Goal: Task Accomplishment & Management: Use online tool/utility

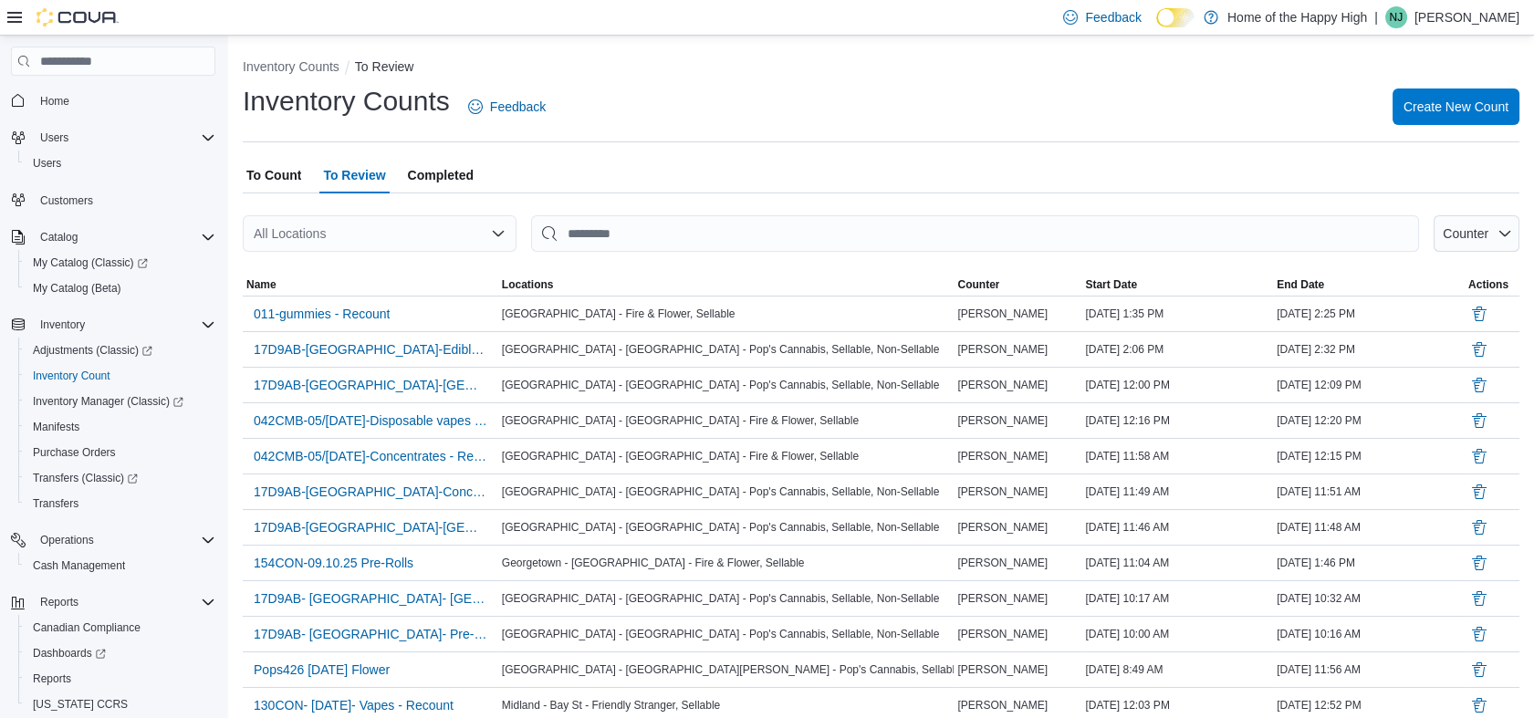
scroll to position [83, 0]
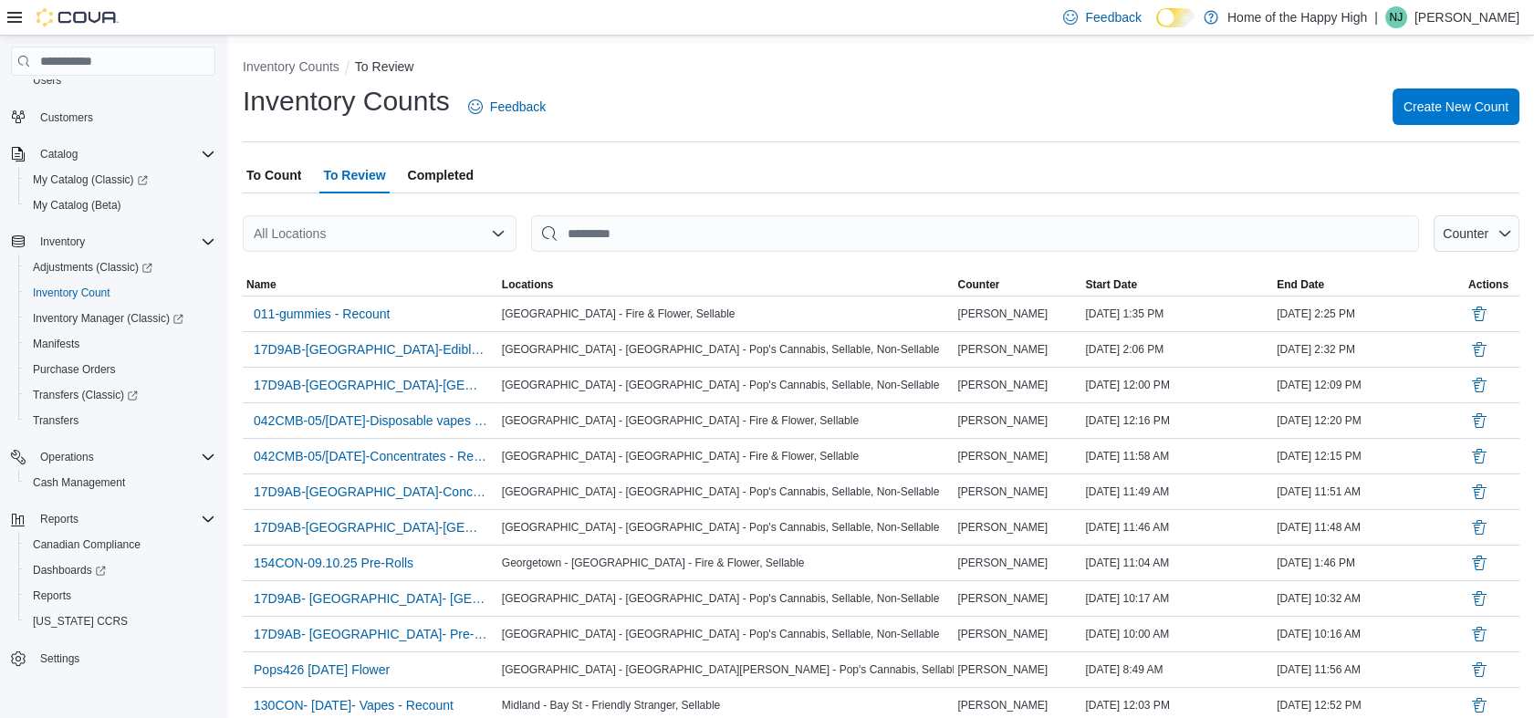
click at [343, 232] on div "All Locations" at bounding box center [380, 233] width 274 height 37
type input "***"
click at [356, 262] on span "Edmonton - [GEOGRAPHIC_DATA] - [GEOGRAPHIC_DATA]" at bounding box center [504, 265] width 347 height 18
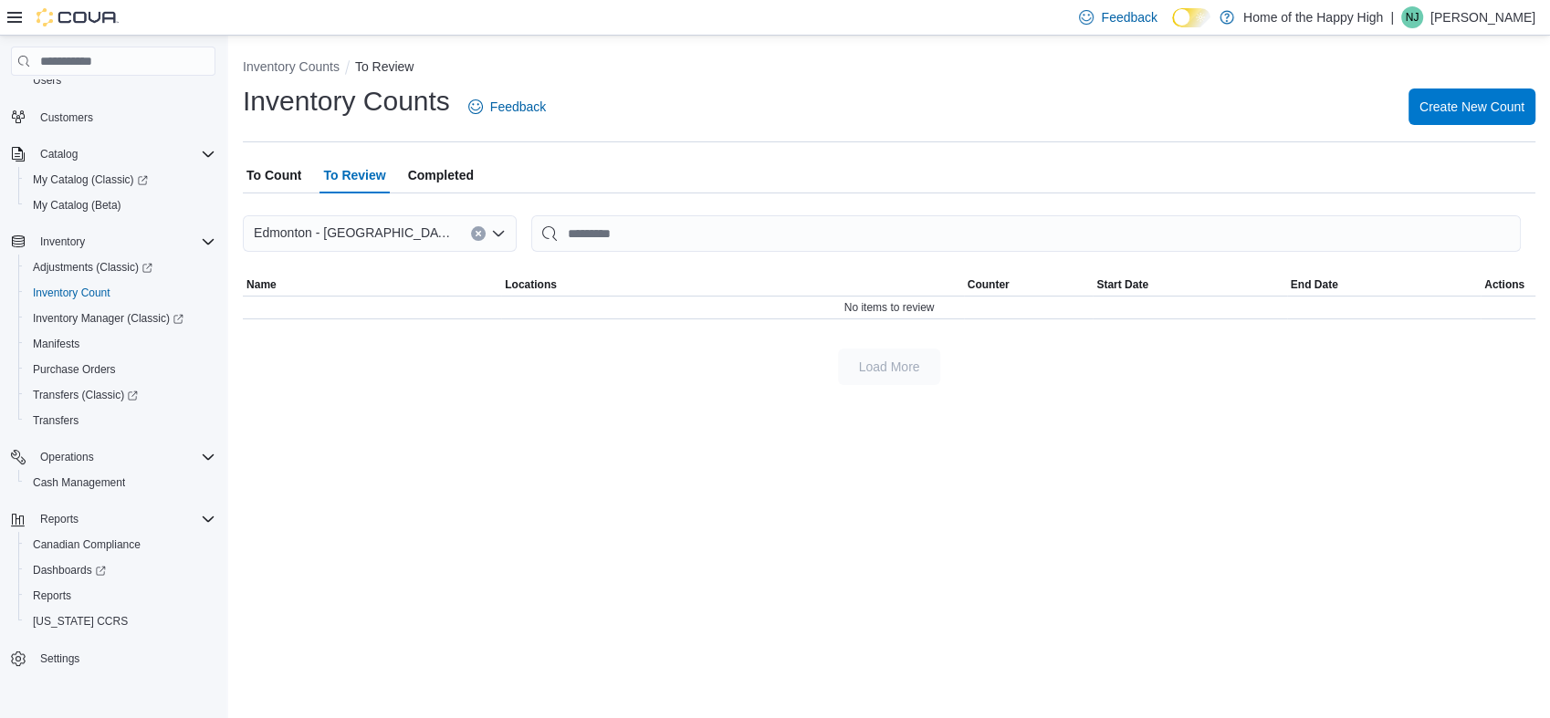
click at [254, 171] on span "To Count" at bounding box center [273, 175] width 55 height 37
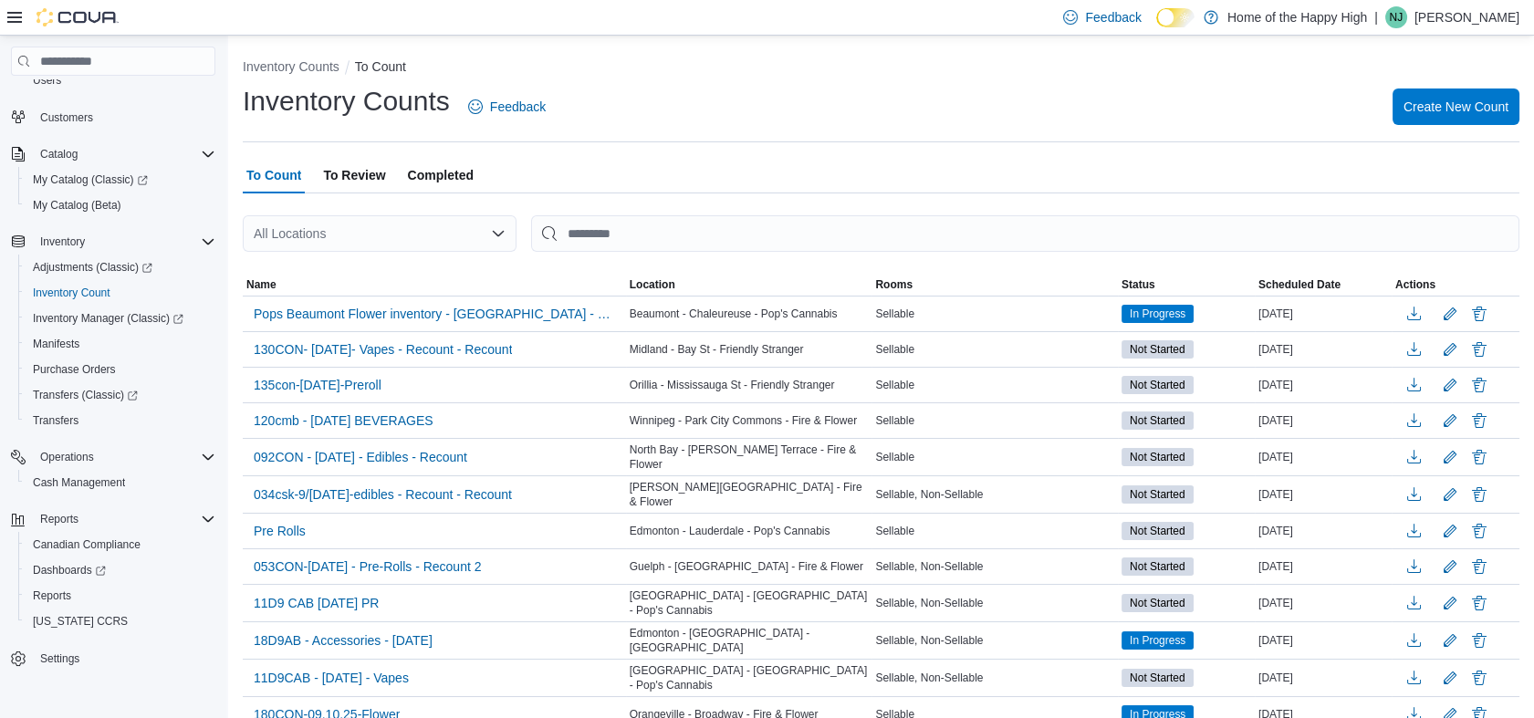
click at [526, 188] on div "To Count To Review Completed" at bounding box center [881, 175] width 1277 height 37
click at [1041, 73] on ol "Inventory Counts To Count" at bounding box center [881, 68] width 1277 height 22
click at [356, 228] on div "All Locations" at bounding box center [380, 233] width 274 height 37
type input "***"
click at [364, 259] on span "Edmonton - [GEOGRAPHIC_DATA] - [GEOGRAPHIC_DATA]" at bounding box center [504, 265] width 347 height 18
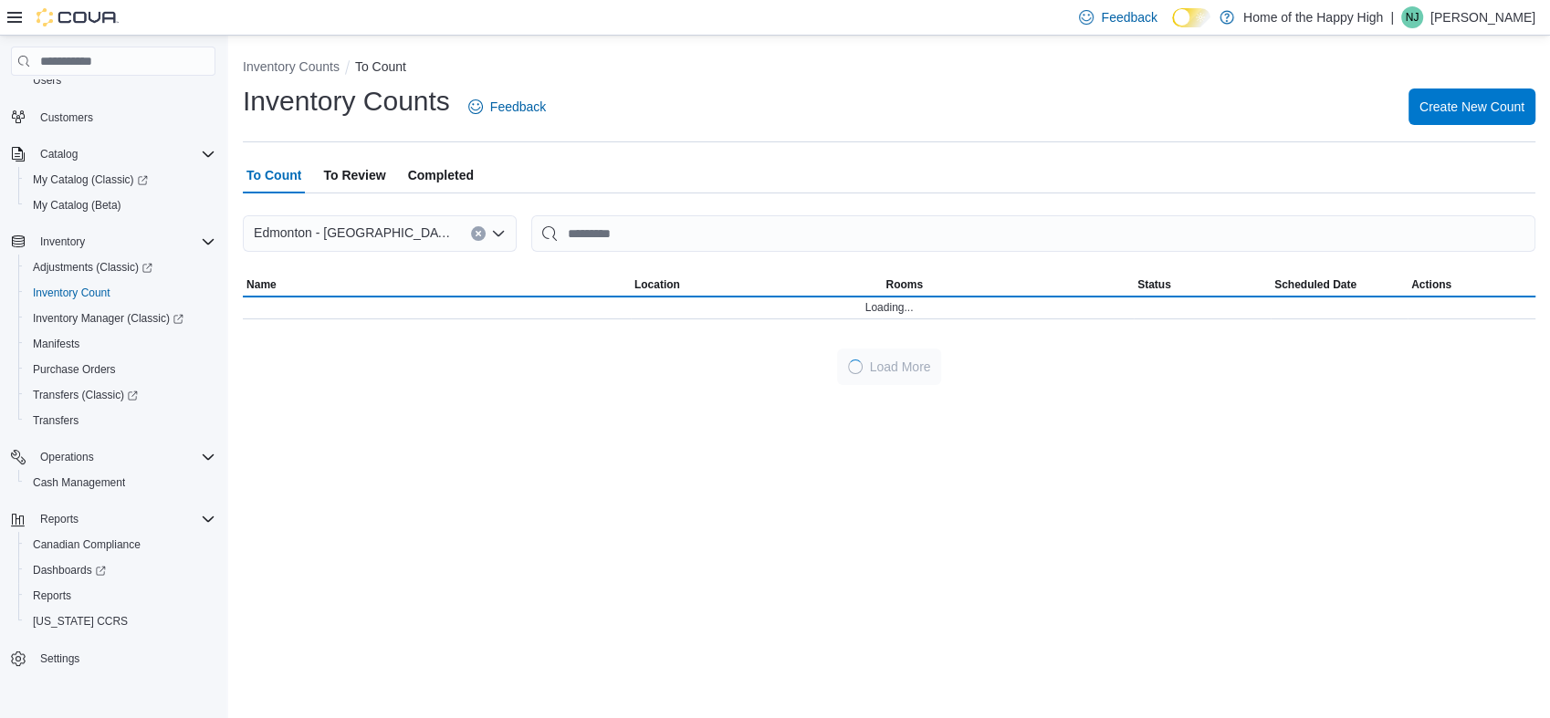
click at [584, 141] on hr at bounding box center [889, 141] width 1292 height 1
